Goal: Transaction & Acquisition: Purchase product/service

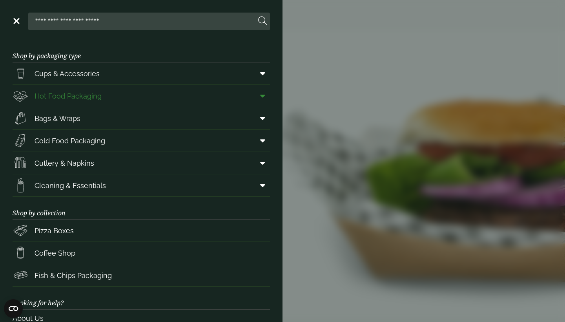
click at [89, 95] on span "Hot Food Packaging" at bounding box center [68, 96] width 67 height 11
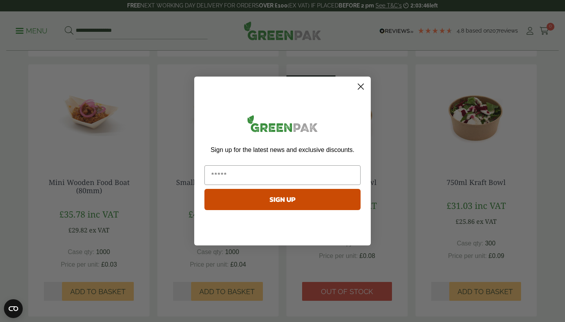
scroll to position [433, 0]
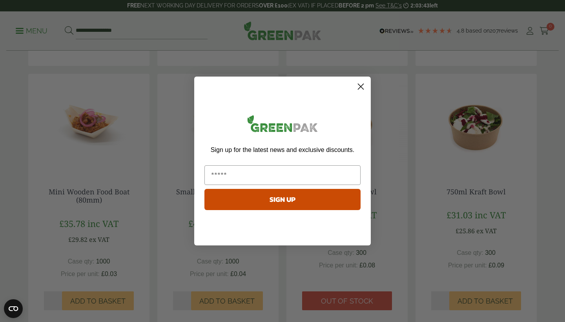
click at [362, 84] on circle "Close dialog" at bounding box center [360, 86] width 13 height 13
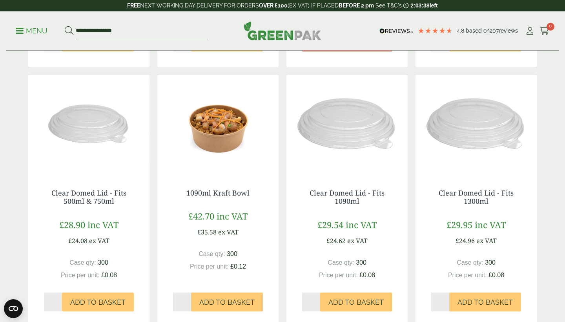
scroll to position [693, 0]
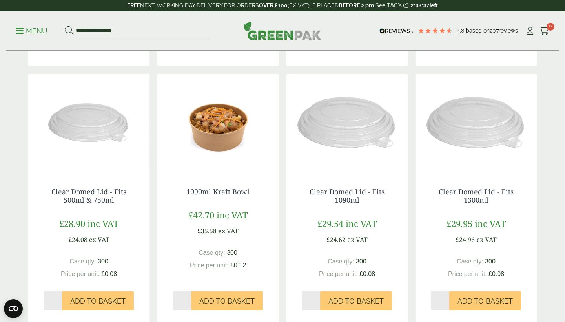
click at [211, 120] on img at bounding box center [217, 123] width 121 height 98
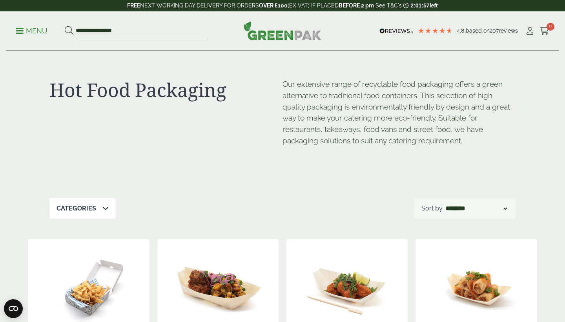
scroll to position [0, 0]
click at [23, 33] on link "Menu" at bounding box center [32, 30] width 32 height 8
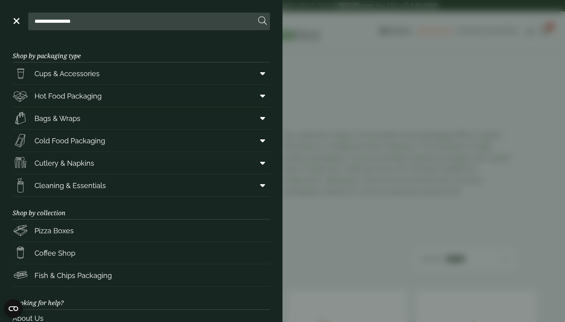
click at [104, 19] on input "**********" at bounding box center [143, 21] width 224 height 16
type input "*"
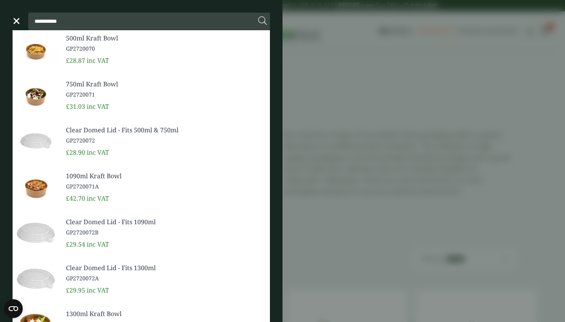
type input "**********"
click at [262, 21] on button at bounding box center [262, 21] width 9 height 10
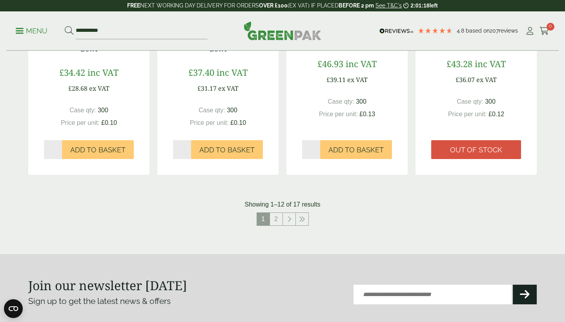
scroll to position [800, 0]
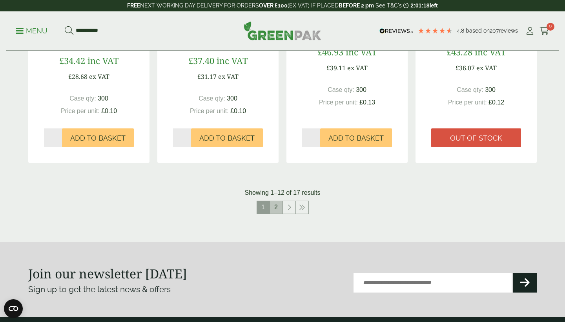
click at [277, 204] on link "2" at bounding box center [276, 207] width 13 height 13
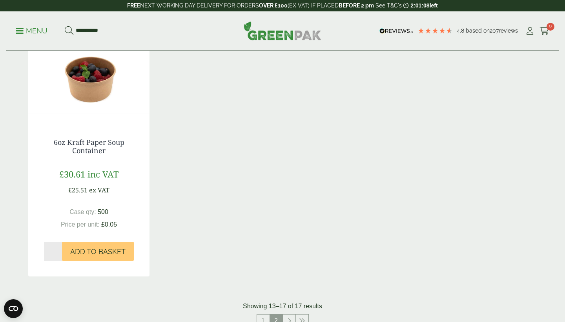
scroll to position [451, 0]
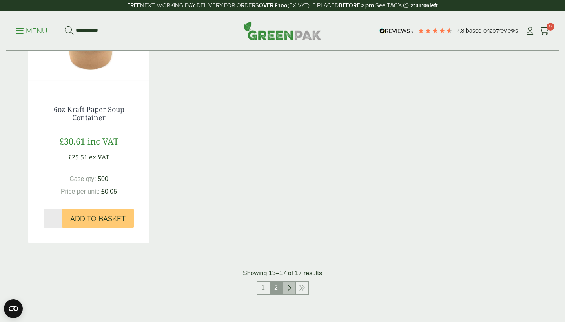
click at [288, 286] on icon at bounding box center [289, 287] width 4 height 6
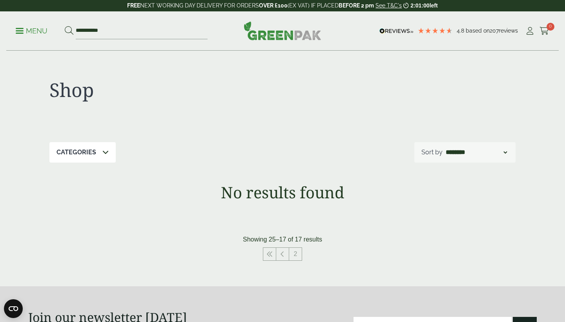
click at [19, 27] on p "Menu" at bounding box center [32, 30] width 32 height 9
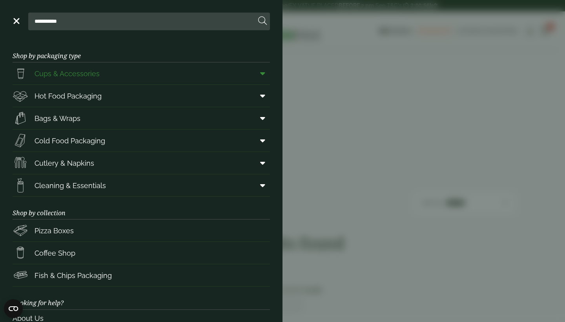
click at [80, 76] on span "Cups & Accessories" at bounding box center [67, 73] width 65 height 11
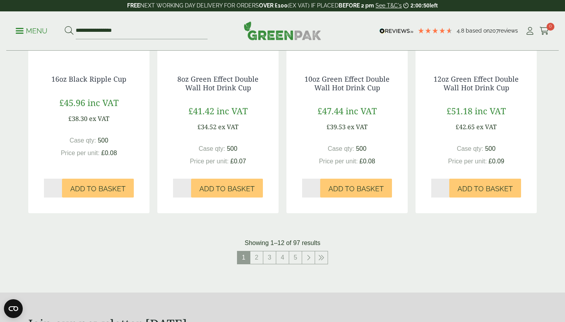
scroll to position [753, 0]
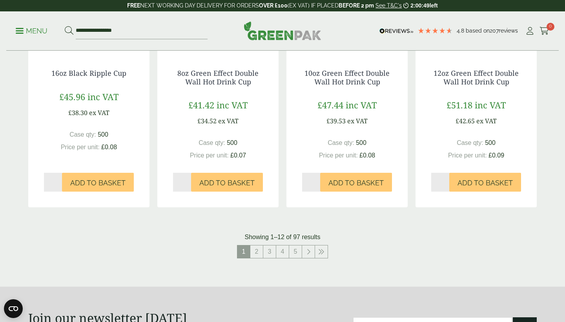
click at [22, 31] on p "Menu" at bounding box center [32, 30] width 32 height 9
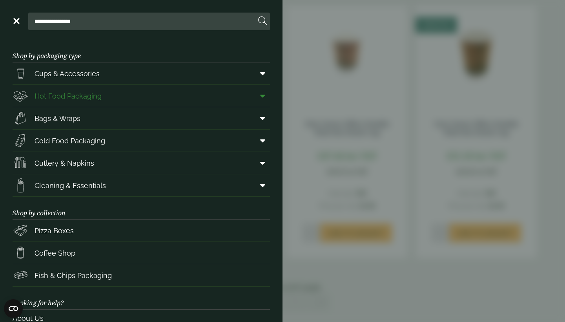
click at [68, 91] on span "Hot Food Packaging" at bounding box center [68, 96] width 67 height 11
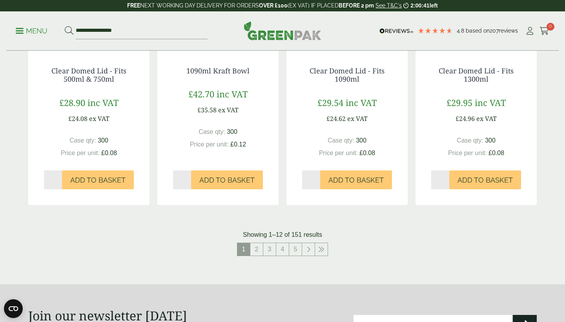
scroll to position [837, 0]
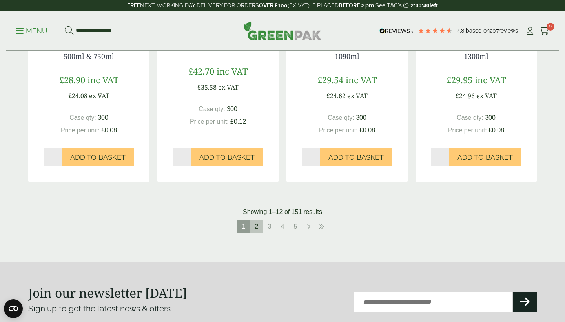
click at [255, 222] on link "2" at bounding box center [256, 226] width 13 height 13
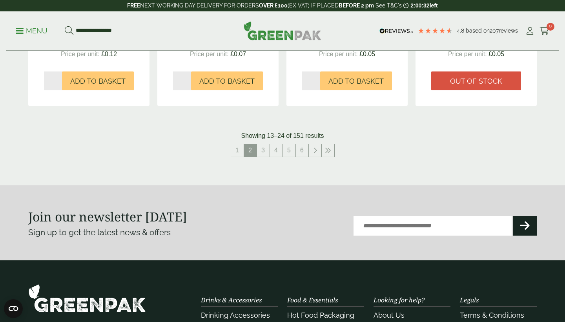
scroll to position [863, 0]
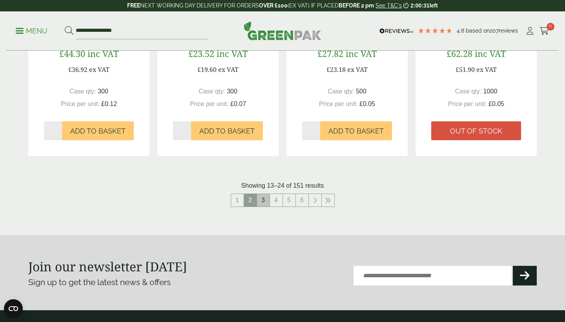
click at [259, 194] on link "3" at bounding box center [263, 200] width 13 height 13
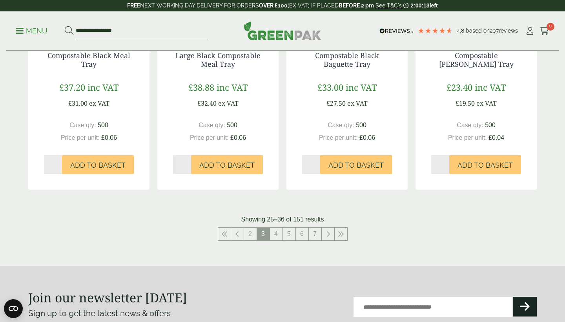
scroll to position [817, 0]
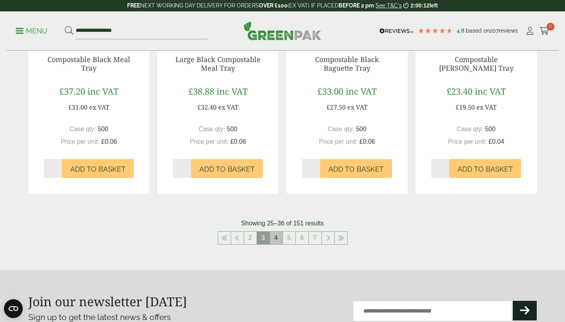
click at [276, 237] on link "4" at bounding box center [276, 237] width 13 height 13
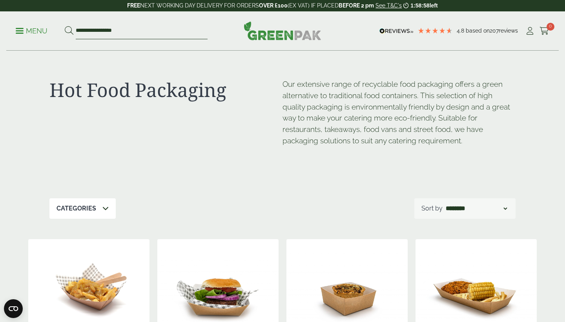
click at [124, 26] on input "**********" at bounding box center [142, 31] width 132 height 16
drag, startPoint x: 133, startPoint y: 29, endPoint x: 76, endPoint y: 25, distance: 56.6
click at [76, 25] on input "**********" at bounding box center [142, 31] width 132 height 16
type input "**********"
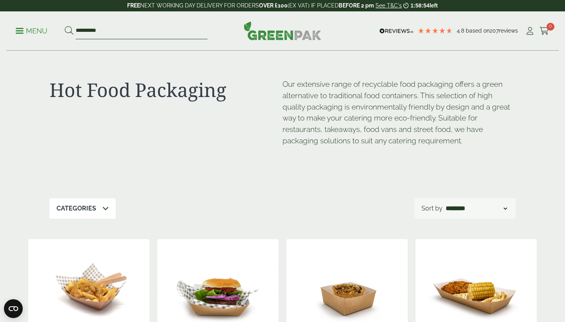
click at [69, 31] on button at bounding box center [69, 31] width 9 height 10
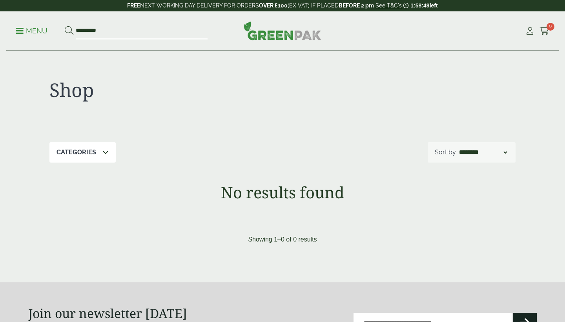
click at [128, 31] on input "**********" at bounding box center [142, 31] width 132 height 16
drag, startPoint x: 125, startPoint y: 31, endPoint x: 60, endPoint y: 31, distance: 64.3
click at [60, 31] on ul "**********" at bounding box center [112, 31] width 192 height 16
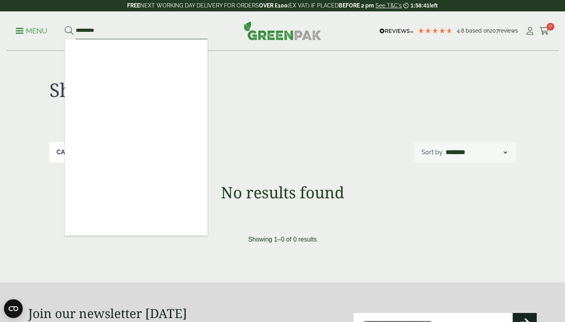
type input "*********"
click at [69, 31] on button at bounding box center [69, 31] width 9 height 10
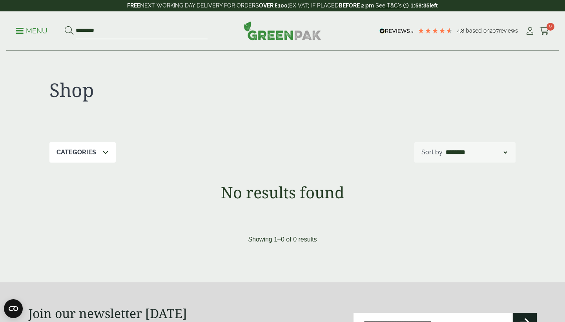
click at [28, 33] on p "Menu" at bounding box center [32, 30] width 32 height 9
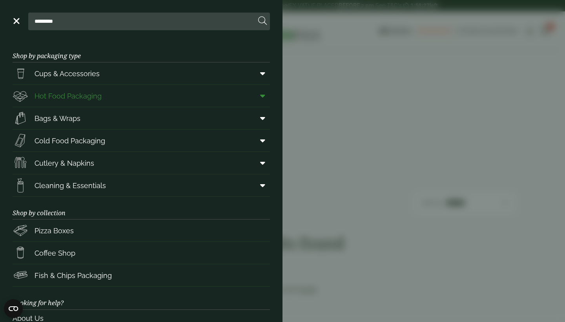
click at [262, 96] on icon at bounding box center [262, 96] width 5 height 8
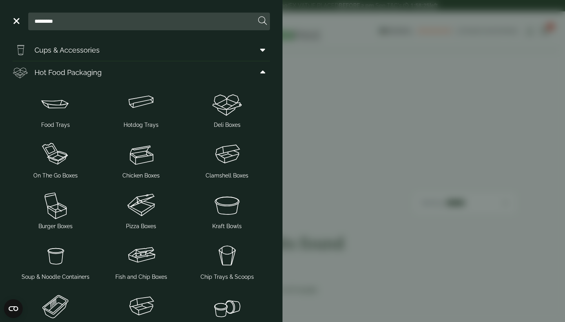
scroll to position [27, 0]
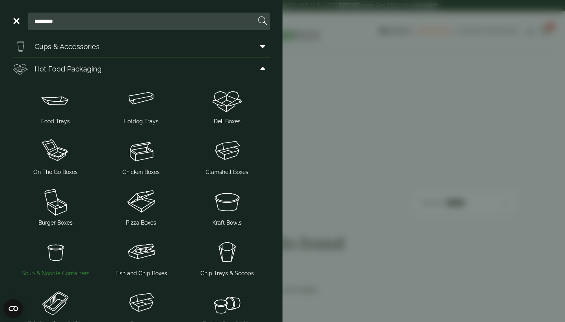
click at [56, 249] on img at bounding box center [56, 251] width 80 height 31
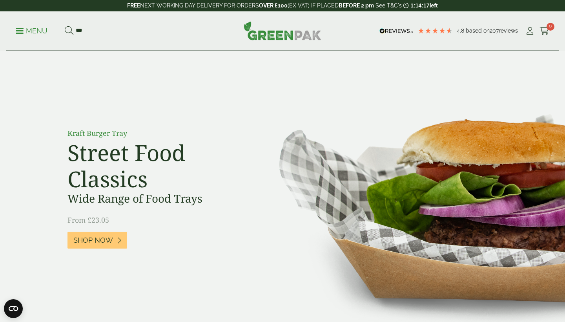
type input "***"
click at [69, 31] on button at bounding box center [69, 31] width 9 height 10
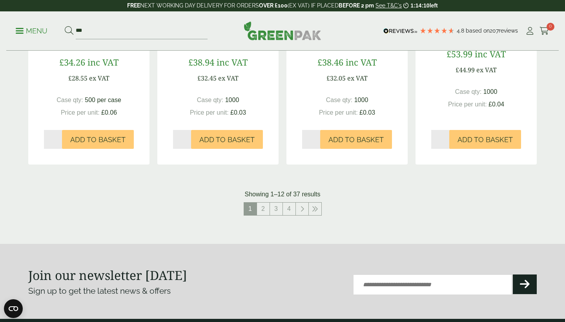
scroll to position [498, 0]
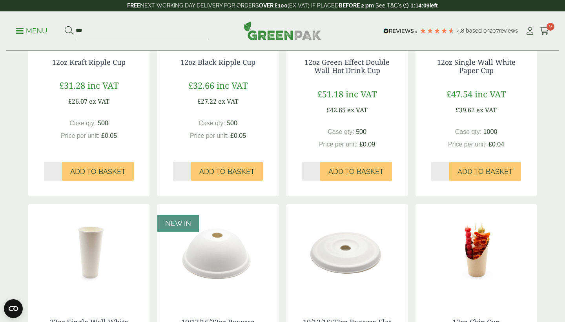
click at [19, 30] on span at bounding box center [20, 30] width 8 height 1
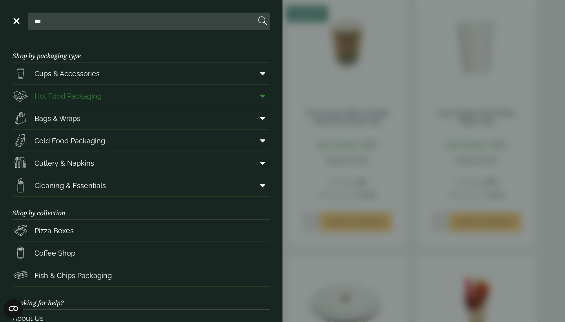
click at [261, 97] on icon at bounding box center [262, 96] width 5 height 8
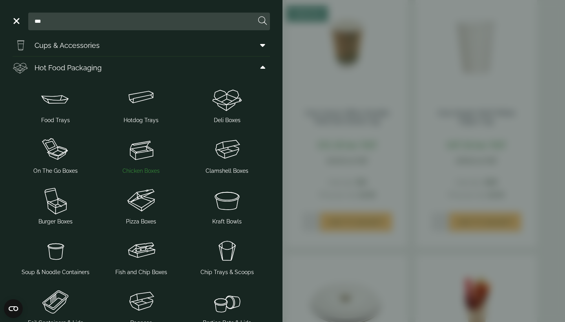
scroll to position [44, 0]
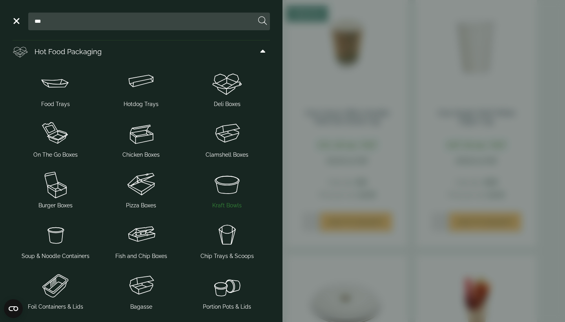
click at [223, 188] on img at bounding box center [227, 183] width 80 height 31
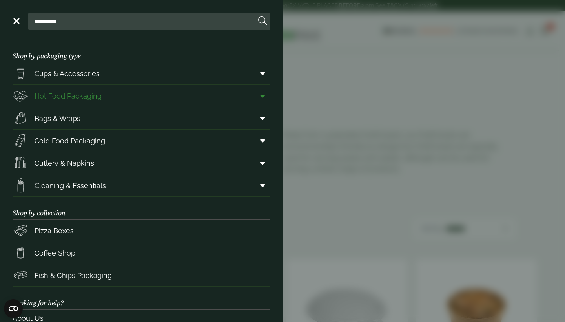
click at [266, 96] on span at bounding box center [261, 95] width 18 height 15
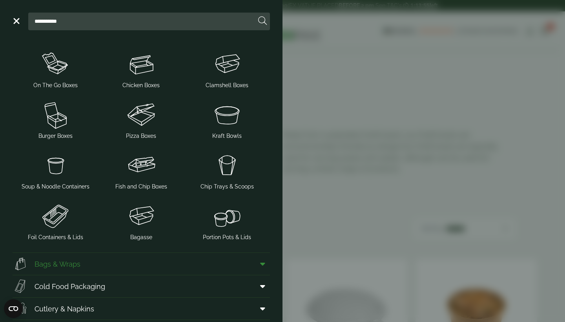
scroll to position [116, 0]
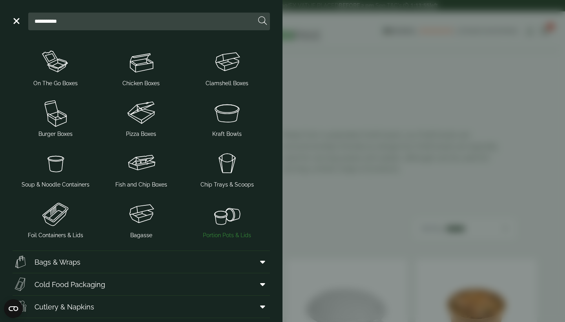
click at [223, 222] on img at bounding box center [227, 213] width 80 height 31
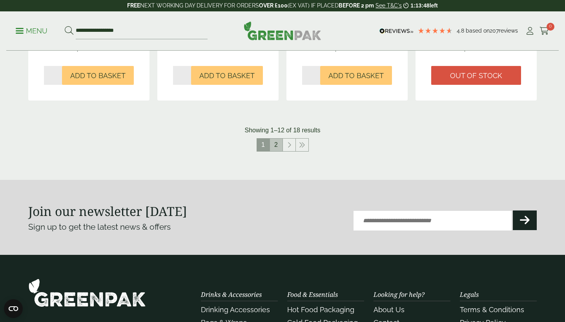
scroll to position [886, 0]
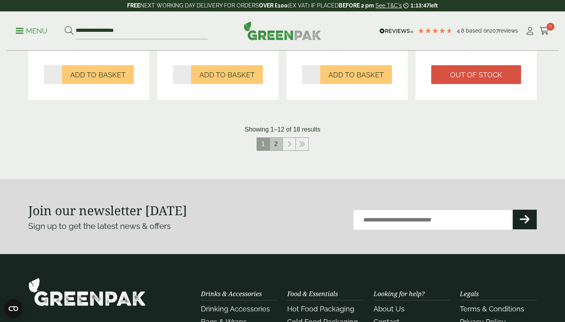
click at [274, 140] on link "2" at bounding box center [276, 144] width 13 height 13
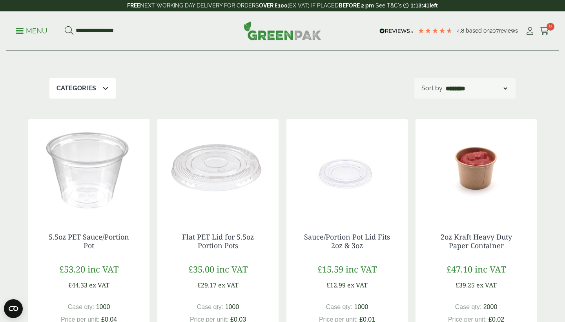
scroll to position [78, 0]
click at [469, 177] on img at bounding box center [475, 168] width 121 height 98
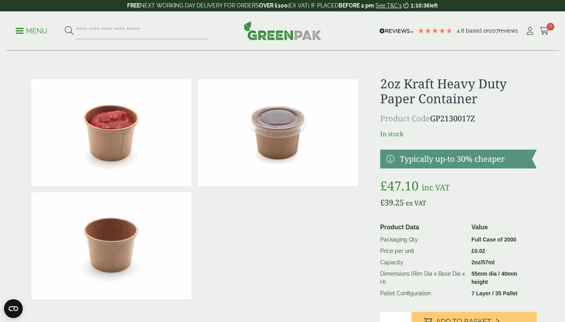
click at [16, 28] on link "Menu" at bounding box center [32, 30] width 32 height 8
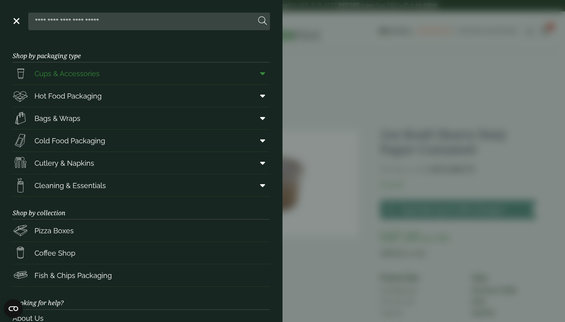
click at [264, 72] on icon at bounding box center [262, 73] width 5 height 8
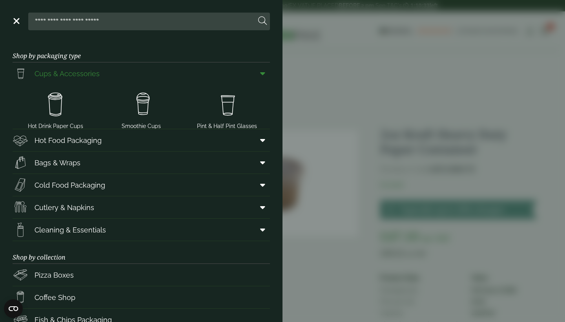
click at [264, 72] on icon at bounding box center [262, 73] width 5 height 8
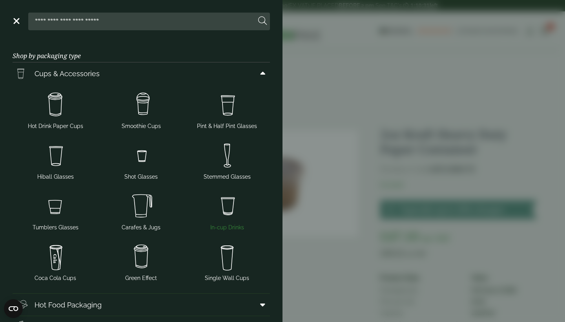
scroll to position [171, 0]
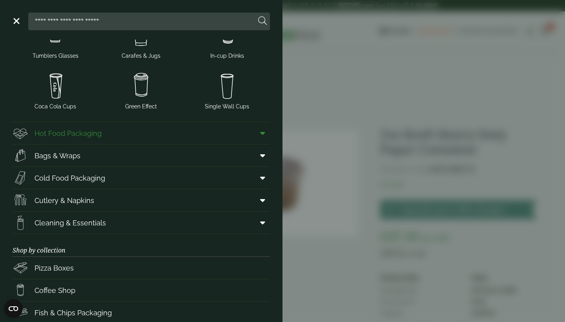
click at [262, 131] on icon at bounding box center [262, 133] width 5 height 8
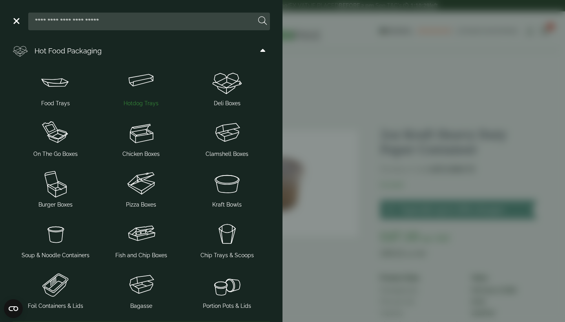
scroll to position [295, 0]
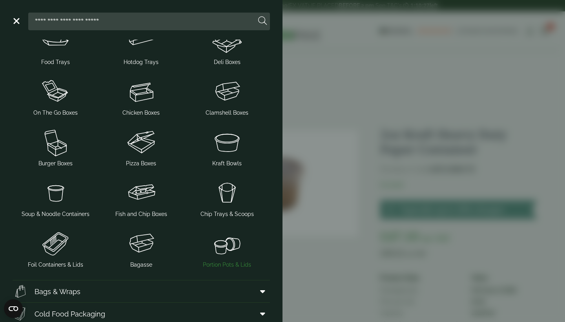
click at [217, 246] on img at bounding box center [227, 242] width 80 height 31
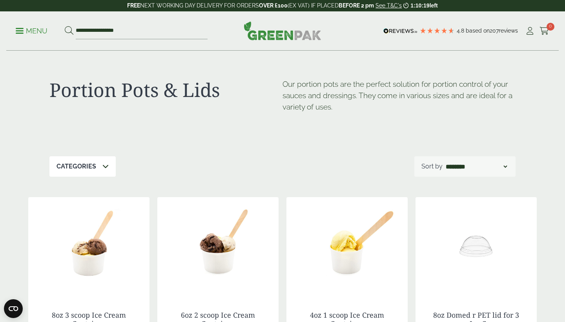
click at [17, 30] on span at bounding box center [20, 30] width 8 height 1
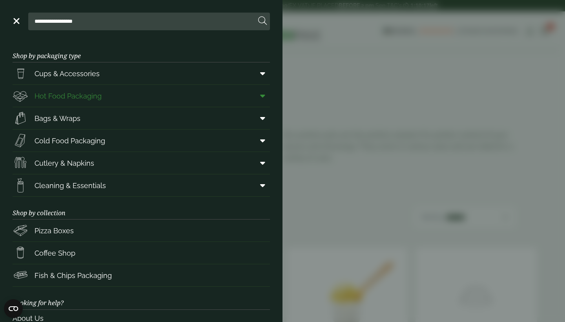
click at [265, 95] on span at bounding box center [261, 95] width 18 height 15
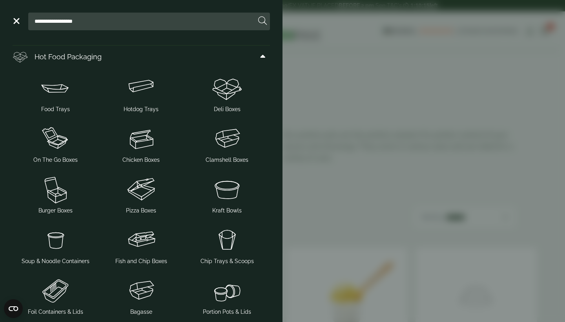
scroll to position [42, 0]
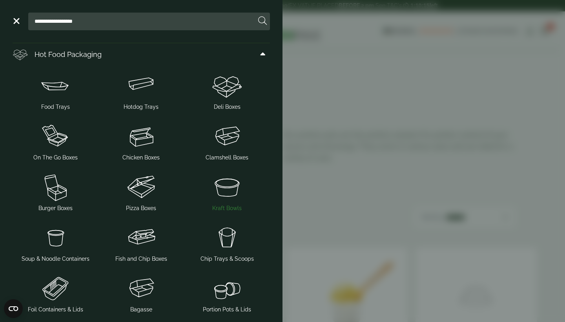
click at [233, 184] on img at bounding box center [227, 186] width 80 height 31
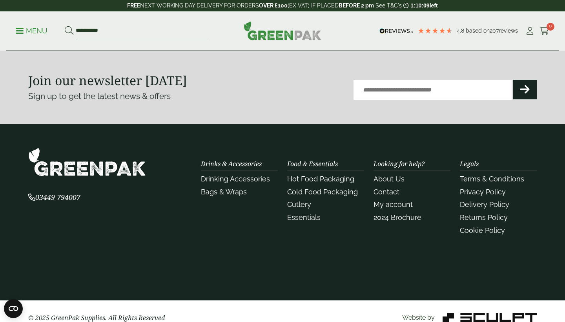
scroll to position [733, 0]
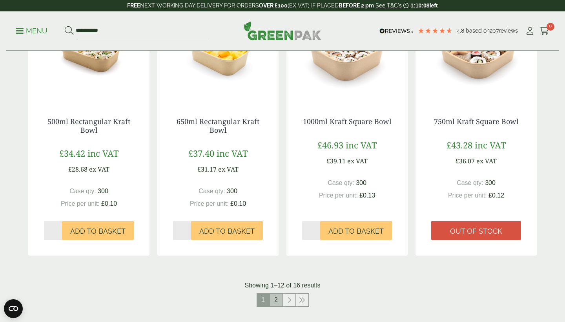
click at [275, 295] on link "2" at bounding box center [276, 299] width 13 height 13
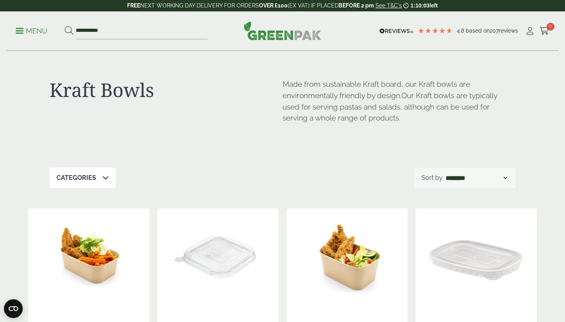
click at [21, 31] on span at bounding box center [20, 30] width 8 height 1
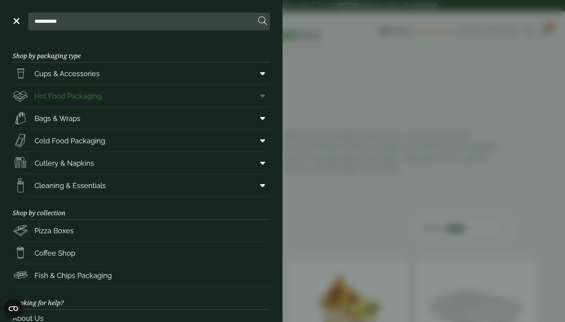
click at [259, 95] on span at bounding box center [261, 95] width 18 height 15
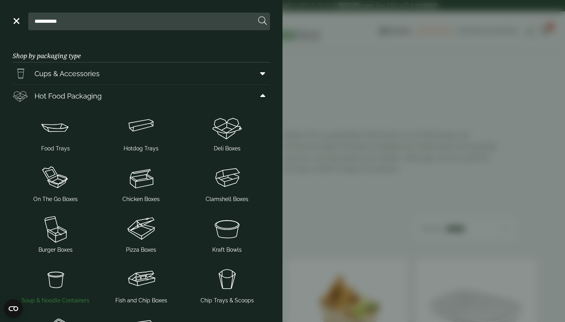
click at [58, 288] on img at bounding box center [56, 278] width 80 height 31
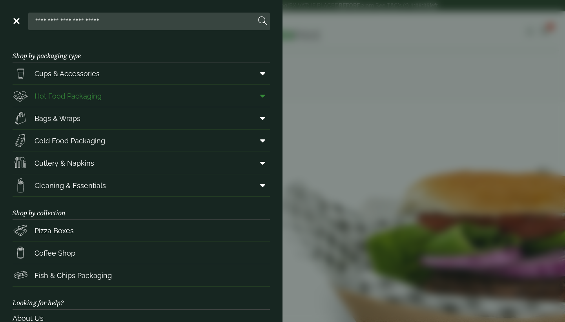
click at [262, 95] on icon at bounding box center [262, 96] width 5 height 8
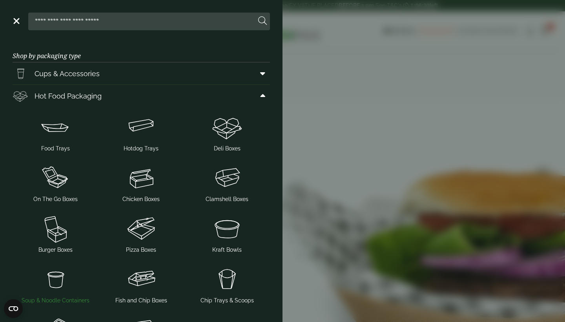
click at [54, 278] on img at bounding box center [56, 278] width 80 height 31
